Goal: Information Seeking & Learning: Learn about a topic

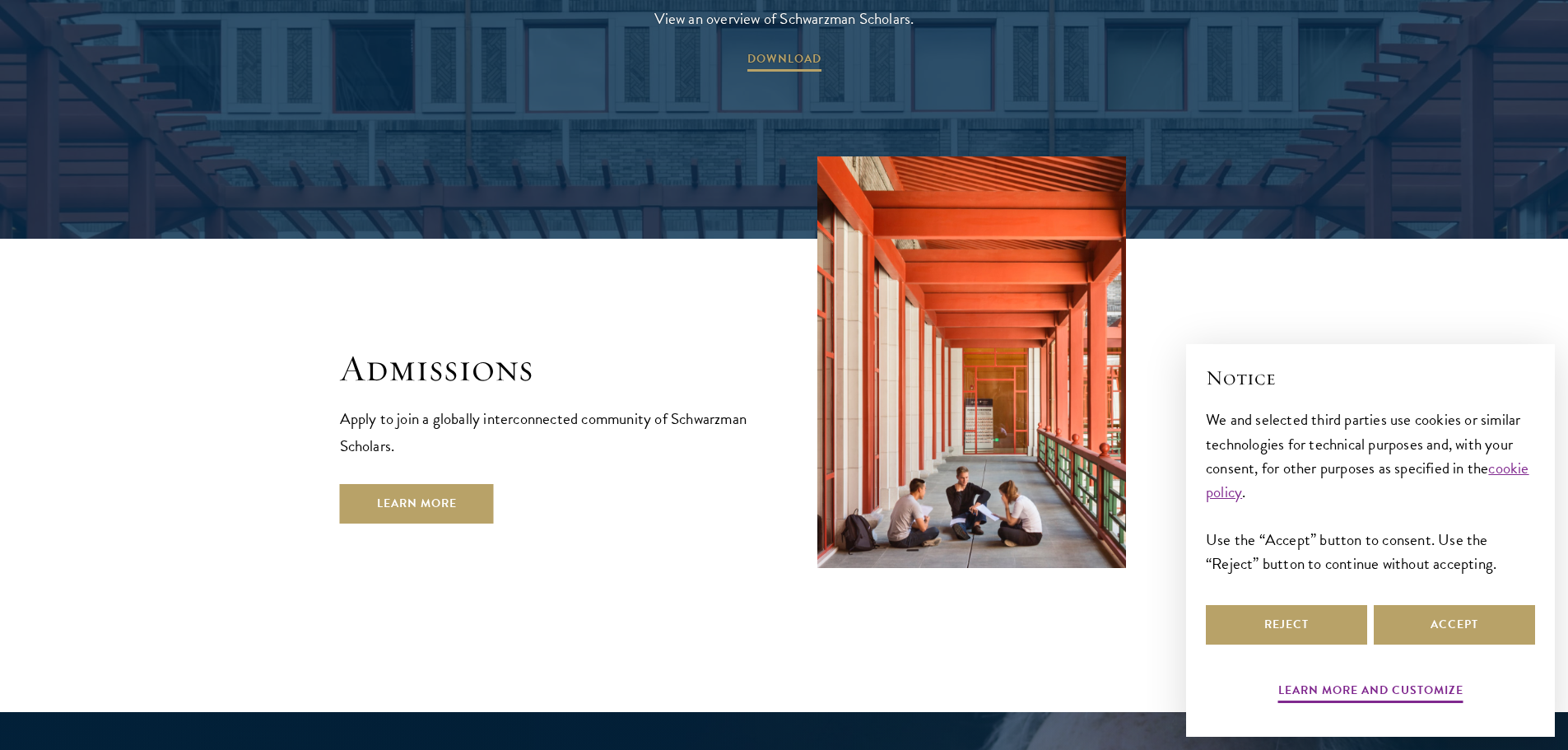
scroll to position [2882, 0]
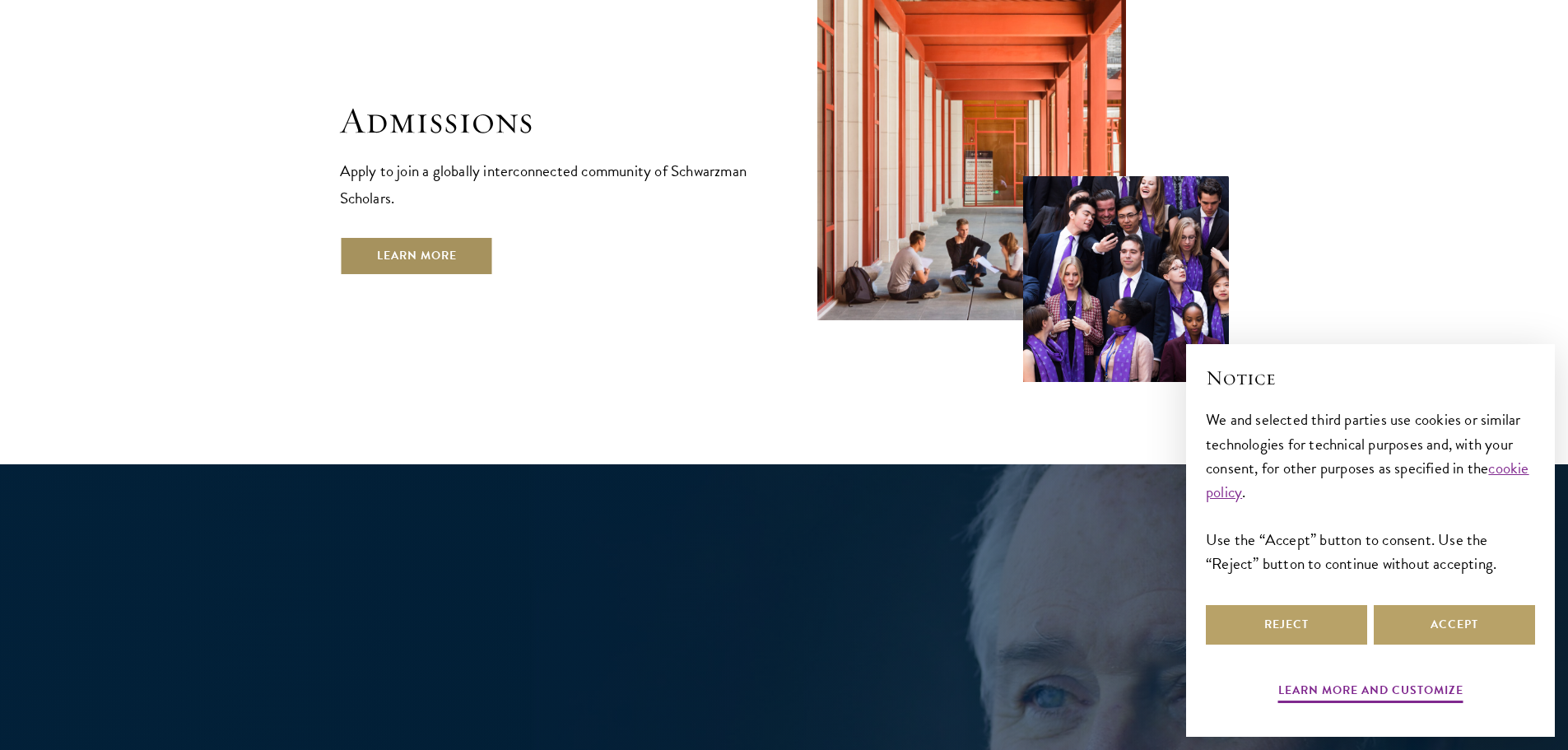
click at [438, 237] on link "Learn More" at bounding box center [418, 256] width 154 height 39
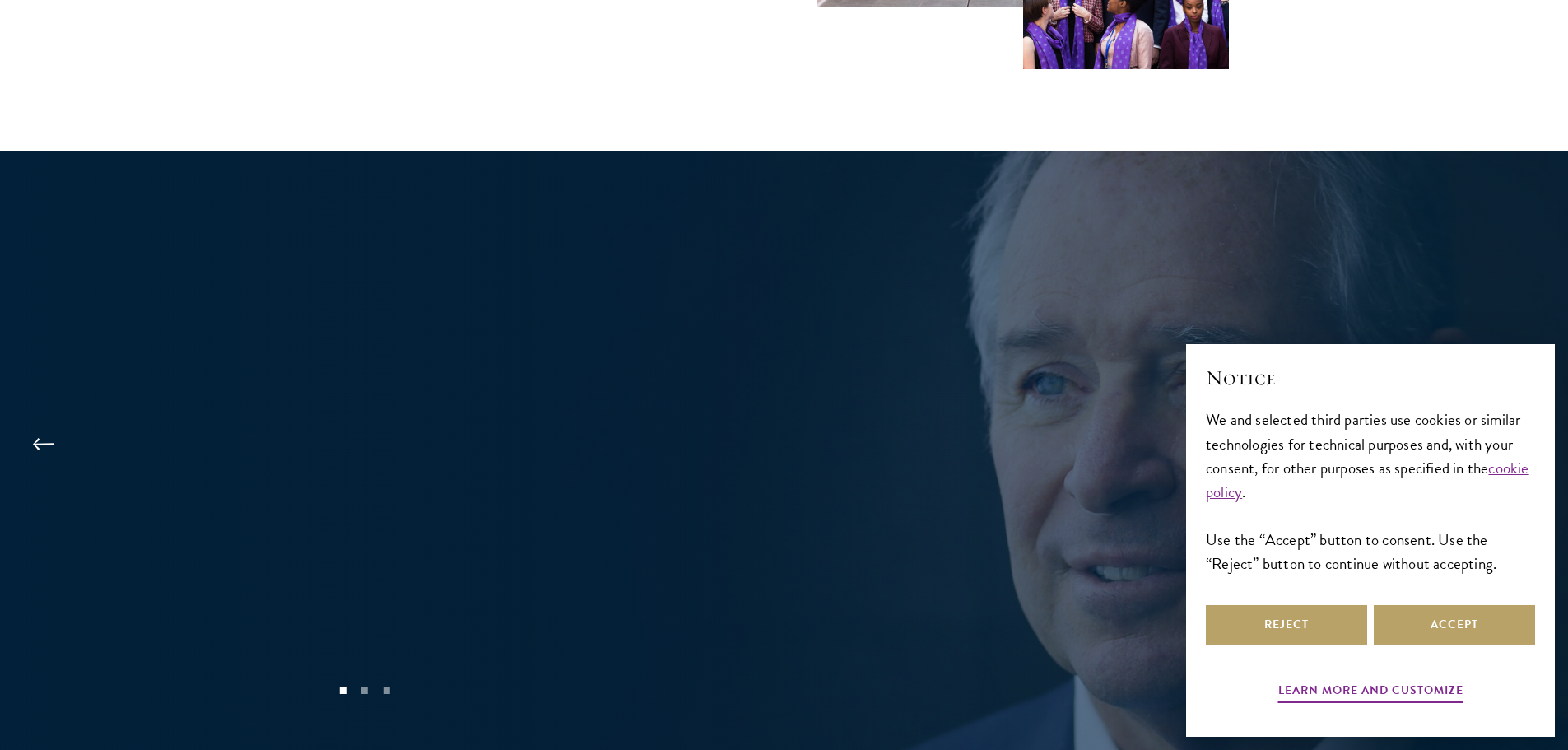
scroll to position [3294, 0]
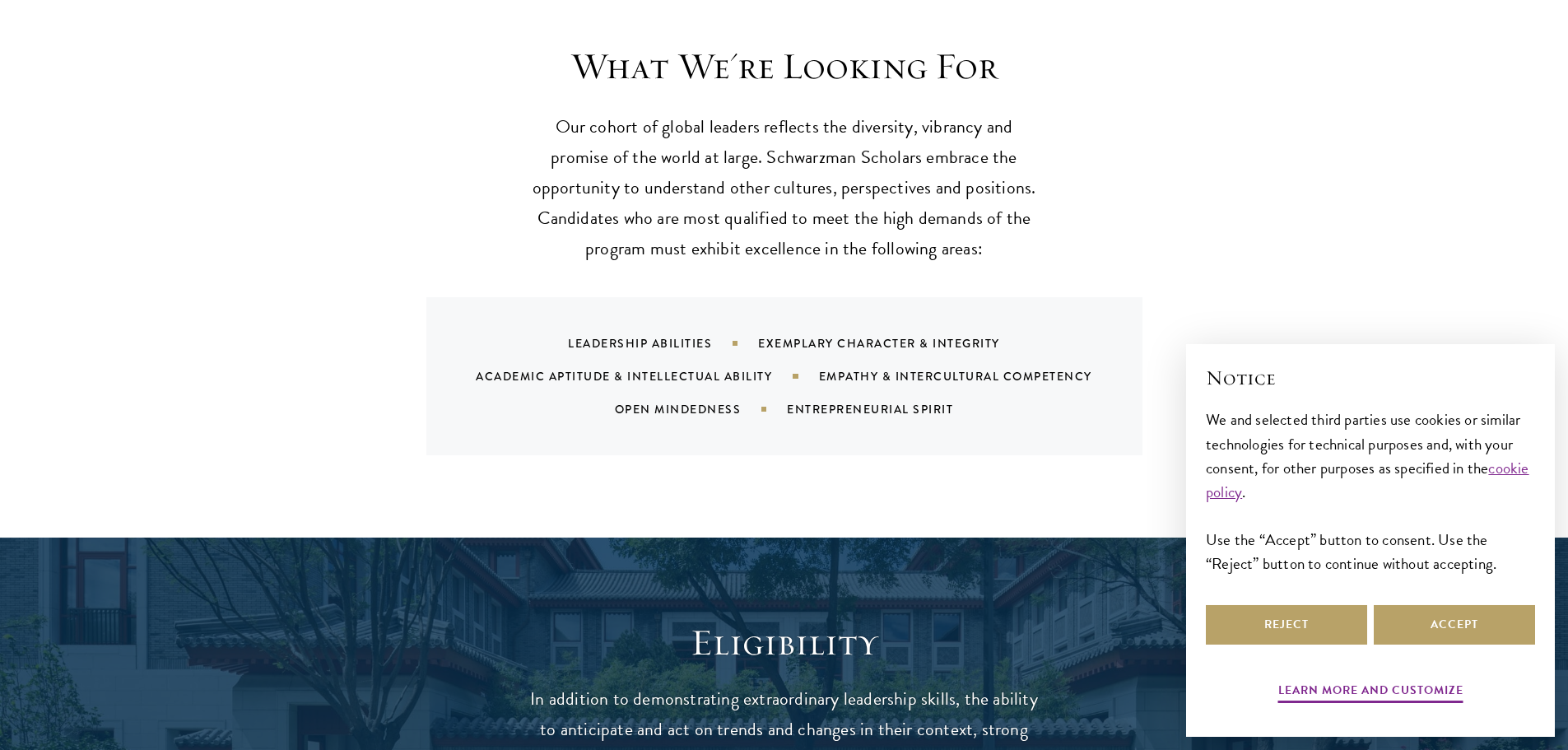
scroll to position [1647, 0]
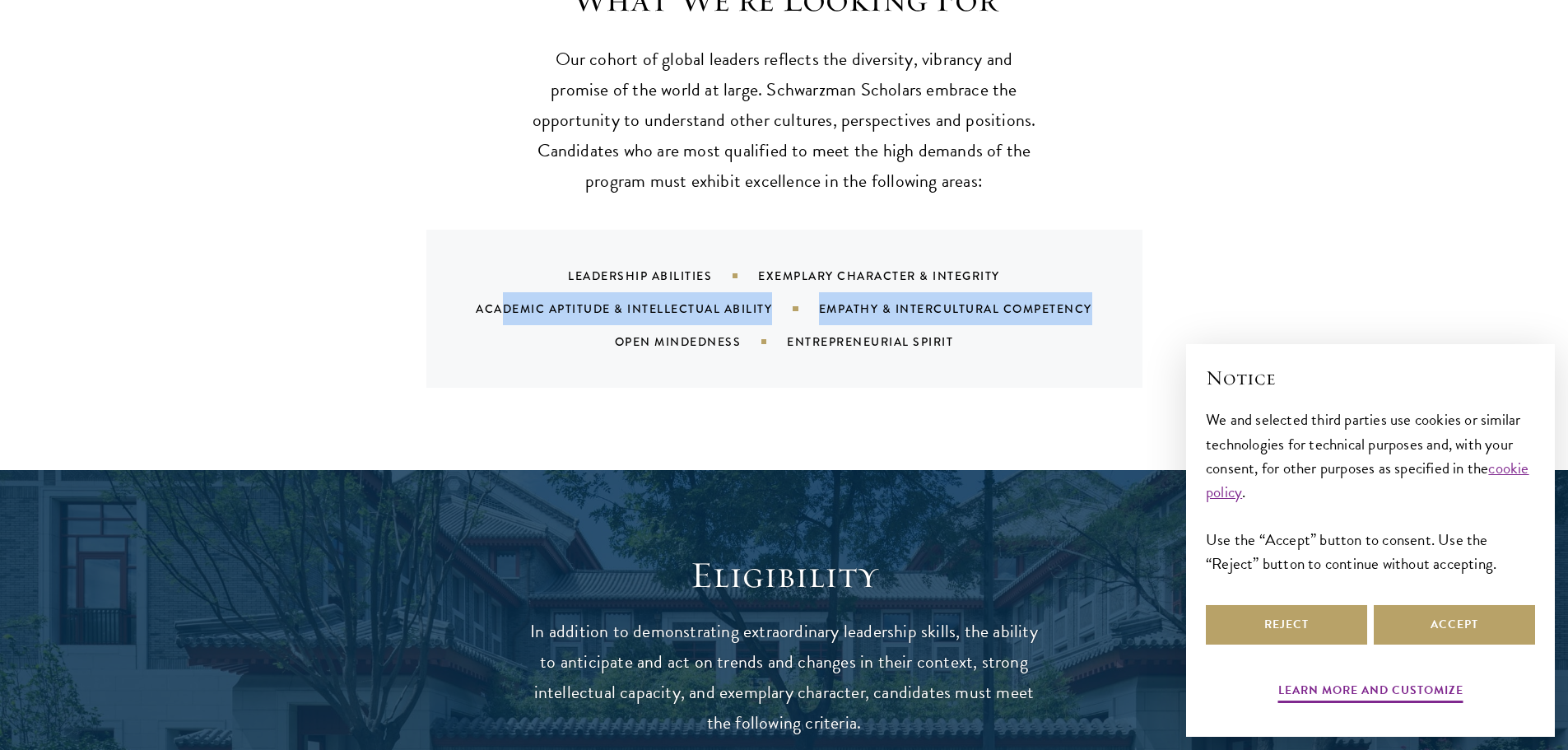
drag, startPoint x: 501, startPoint y: 284, endPoint x: 1101, endPoint y: 275, distance: 600.1
click at [1101, 275] on div "Leadership Abilities Exemplary Character & Integrity Academic Aptitude & Intell…" at bounding box center [805, 308] width 676 height 99
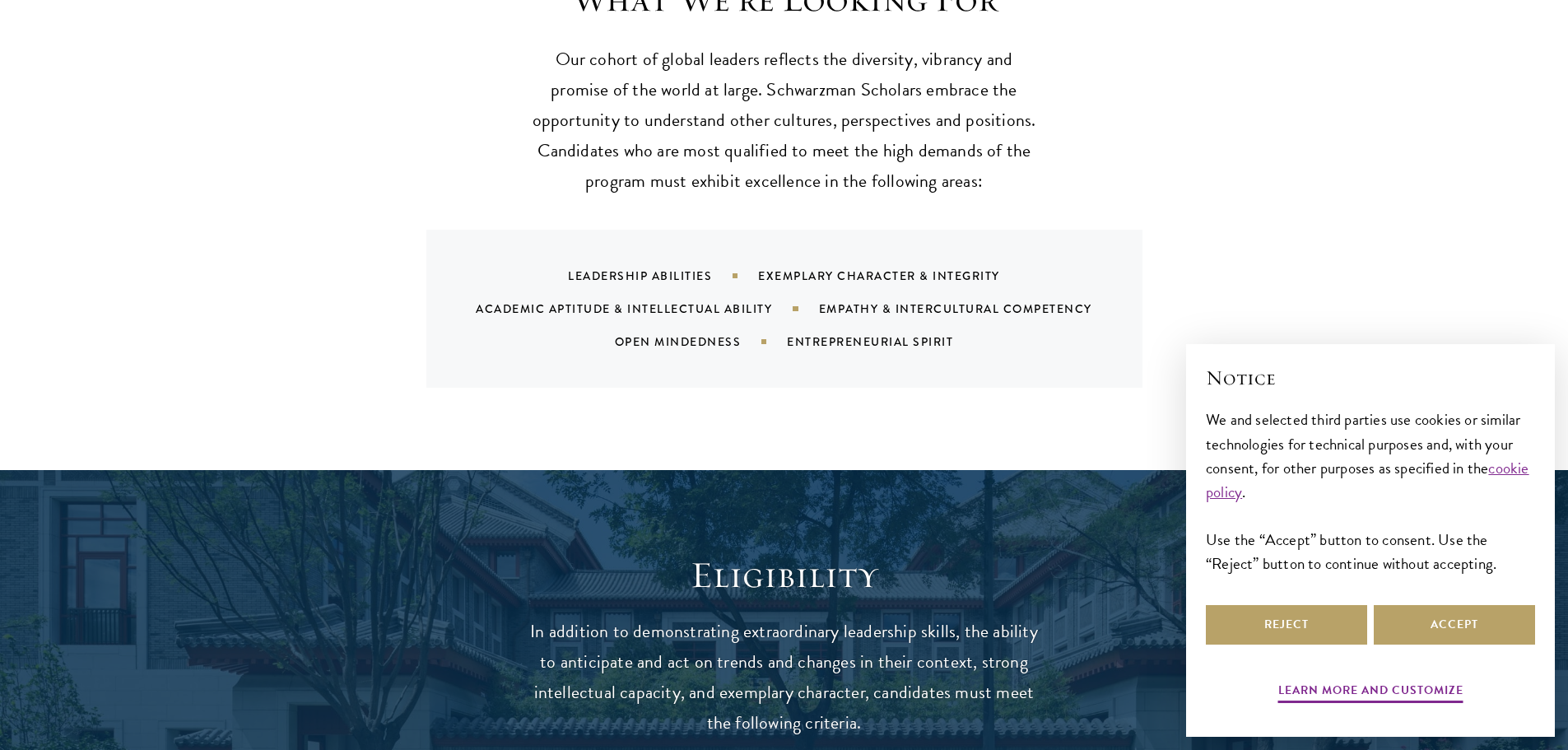
click at [1070, 352] on div "Leadership Abilities Exemplary Character & Integrity Academic Aptitude & Intell…" at bounding box center [784, 308] width 716 height 158
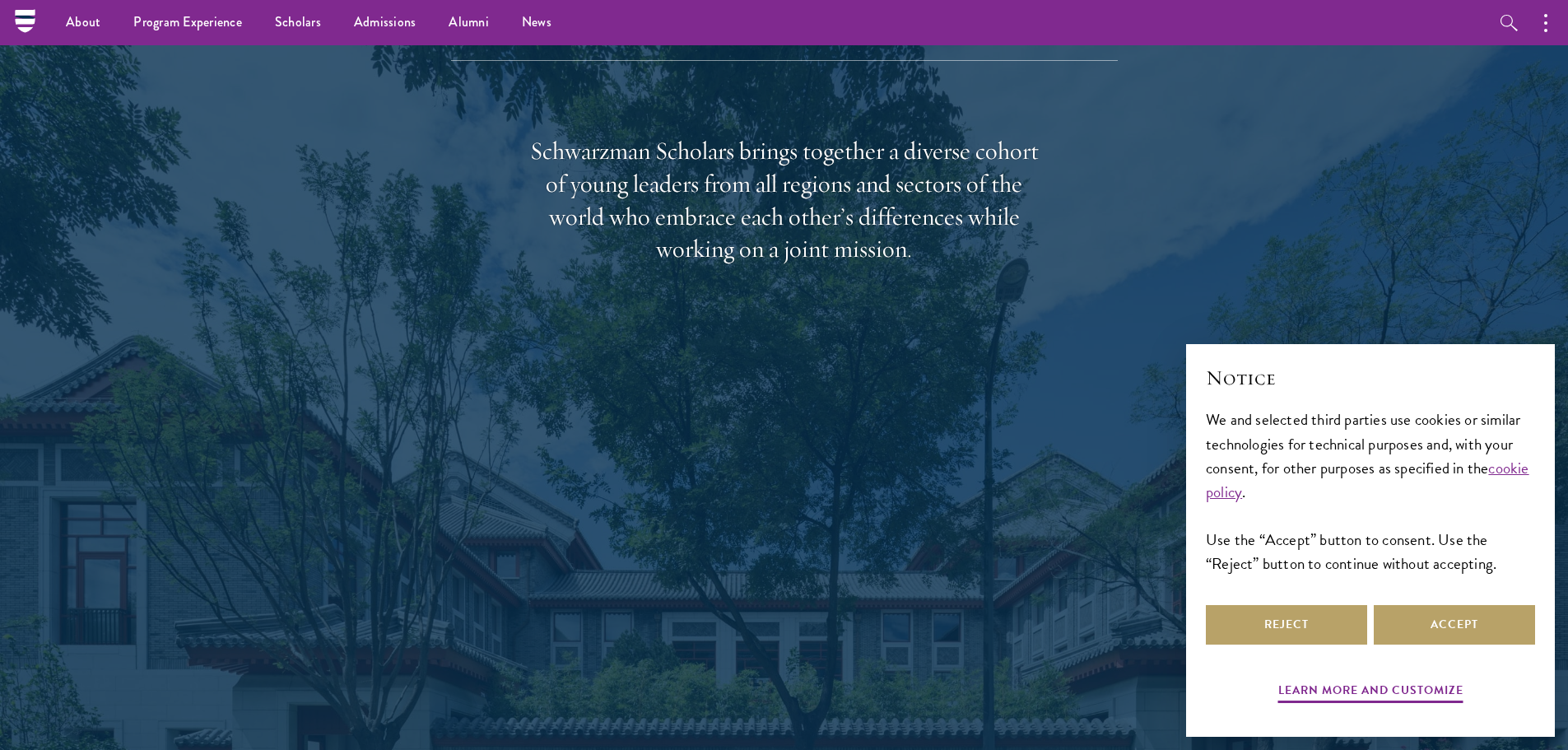
scroll to position [2306, 0]
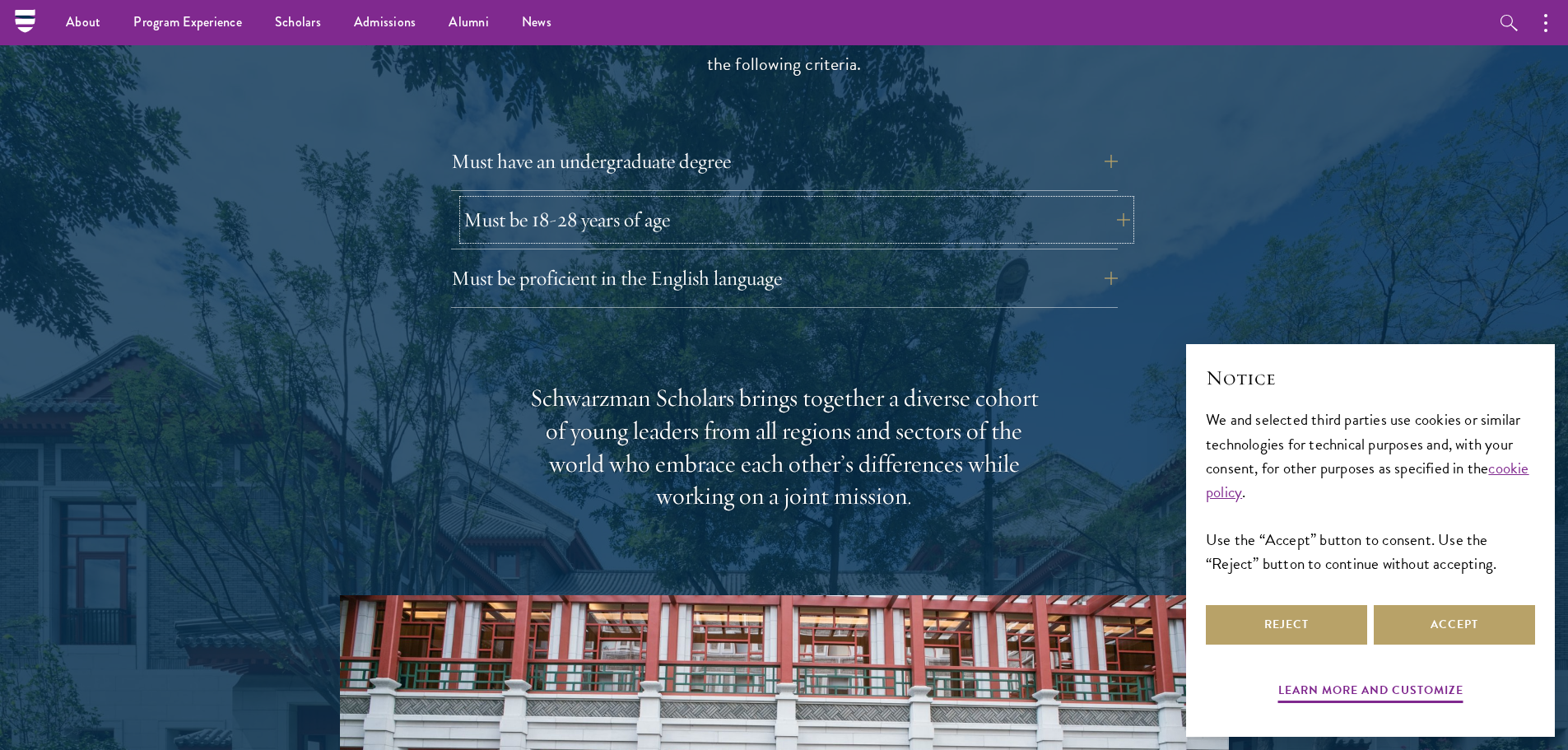
click at [1111, 200] on button "Must be 18-28 years of age" at bounding box center [797, 220] width 667 height 39
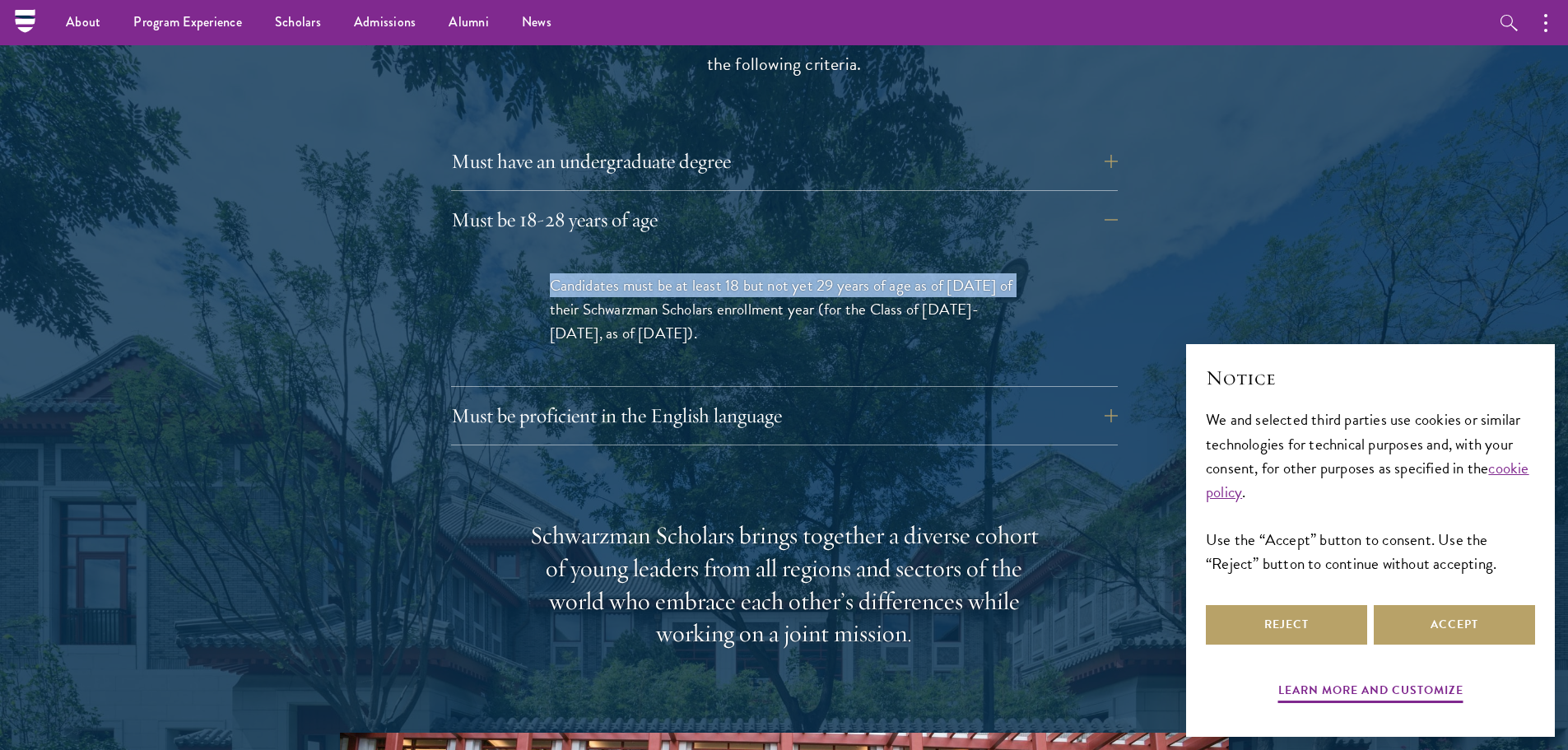
drag, startPoint x: 530, startPoint y: 251, endPoint x: 1012, endPoint y: 255, distance: 482.0
click at [1012, 255] on div "Candidates must be at least 18 but not yet 29 years of age as of August 1 of th…" at bounding box center [785, 317] width 568 height 137
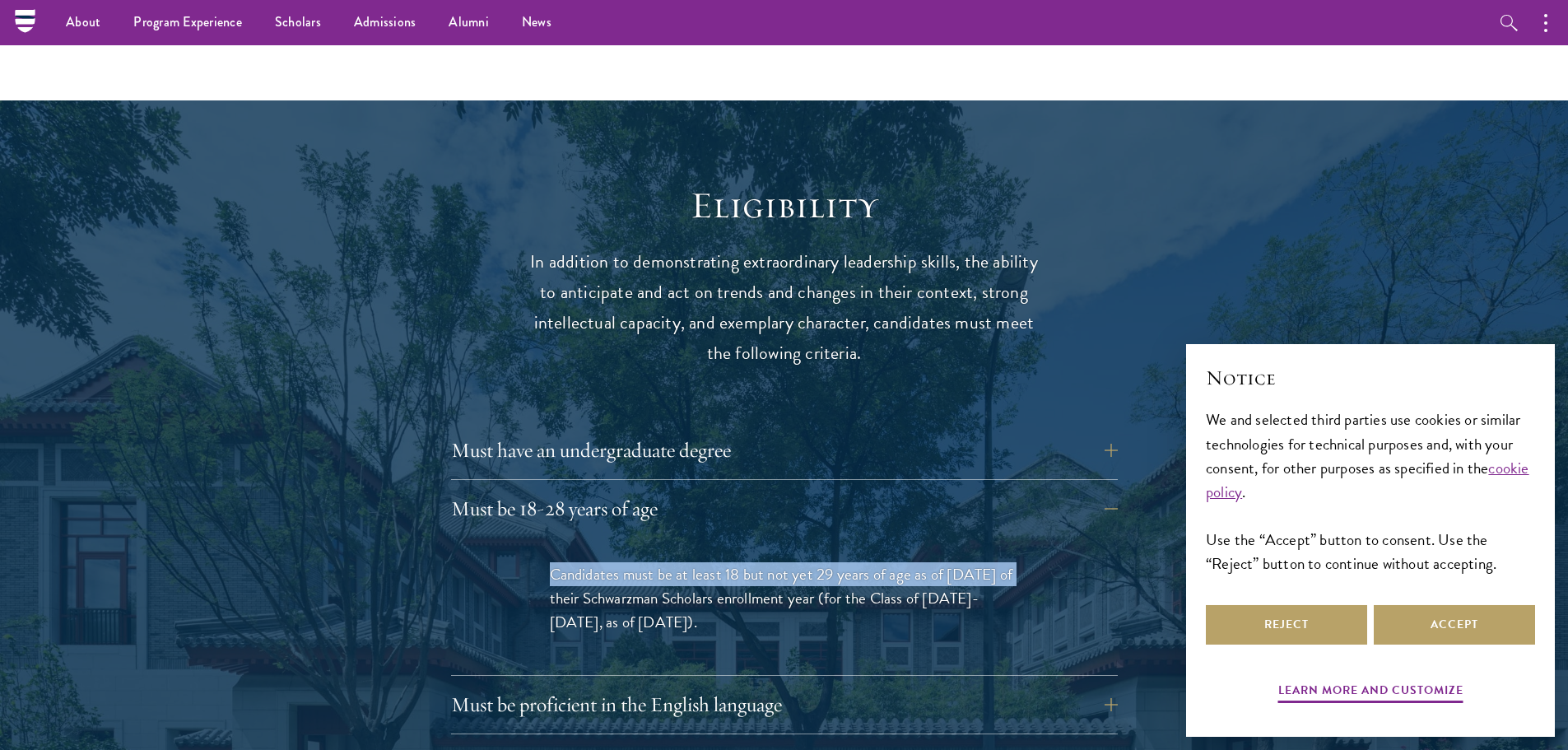
scroll to position [0, 0]
